Goal: Task Accomplishment & Management: Manage account settings

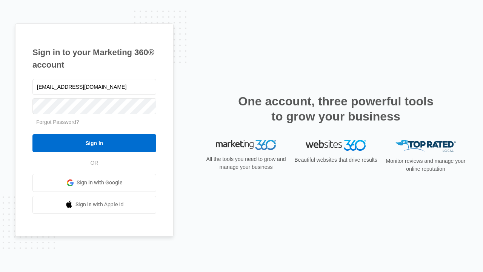
type input "[EMAIL_ADDRESS][DOMAIN_NAME]"
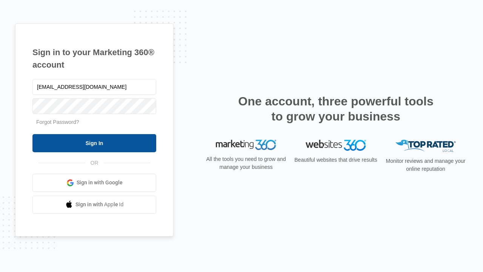
click at [94, 143] on input "Sign In" at bounding box center [94, 143] width 124 height 18
